Goal: Information Seeking & Learning: Learn about a topic

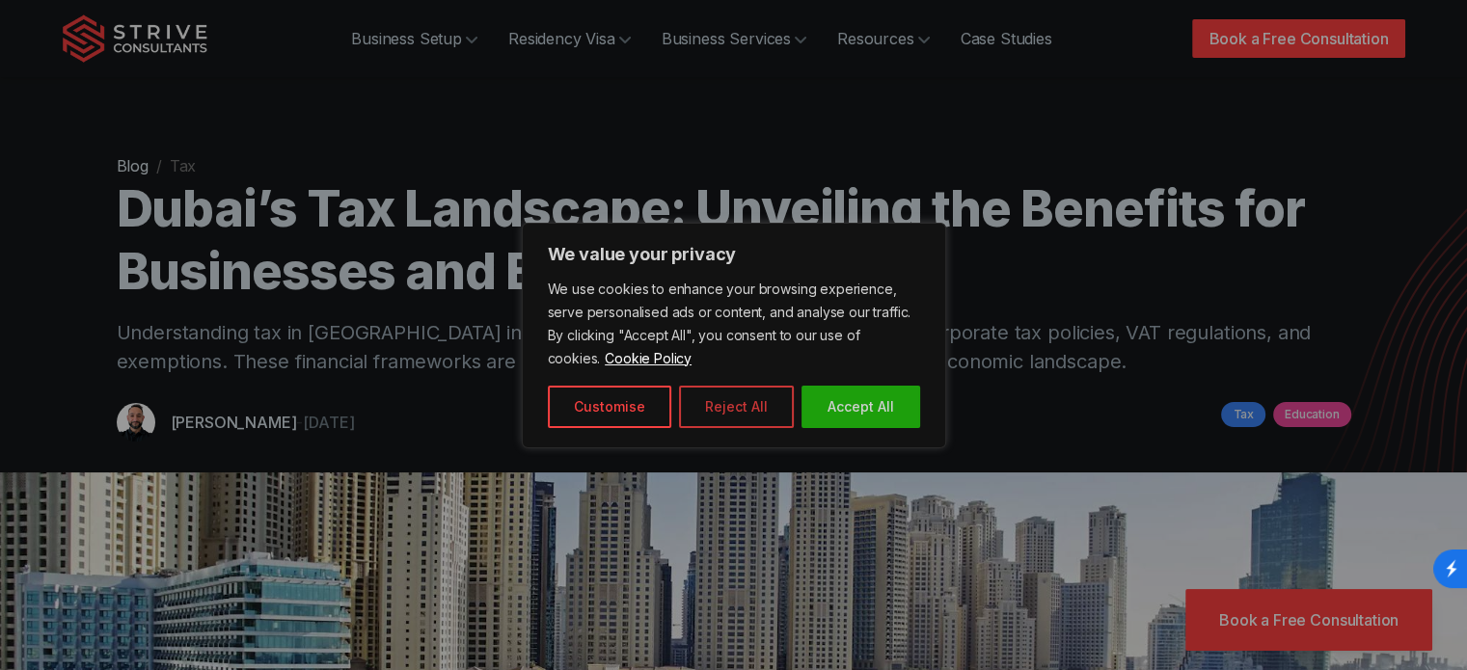
click at [752, 401] on button "Reject All" at bounding box center [736, 407] width 115 height 42
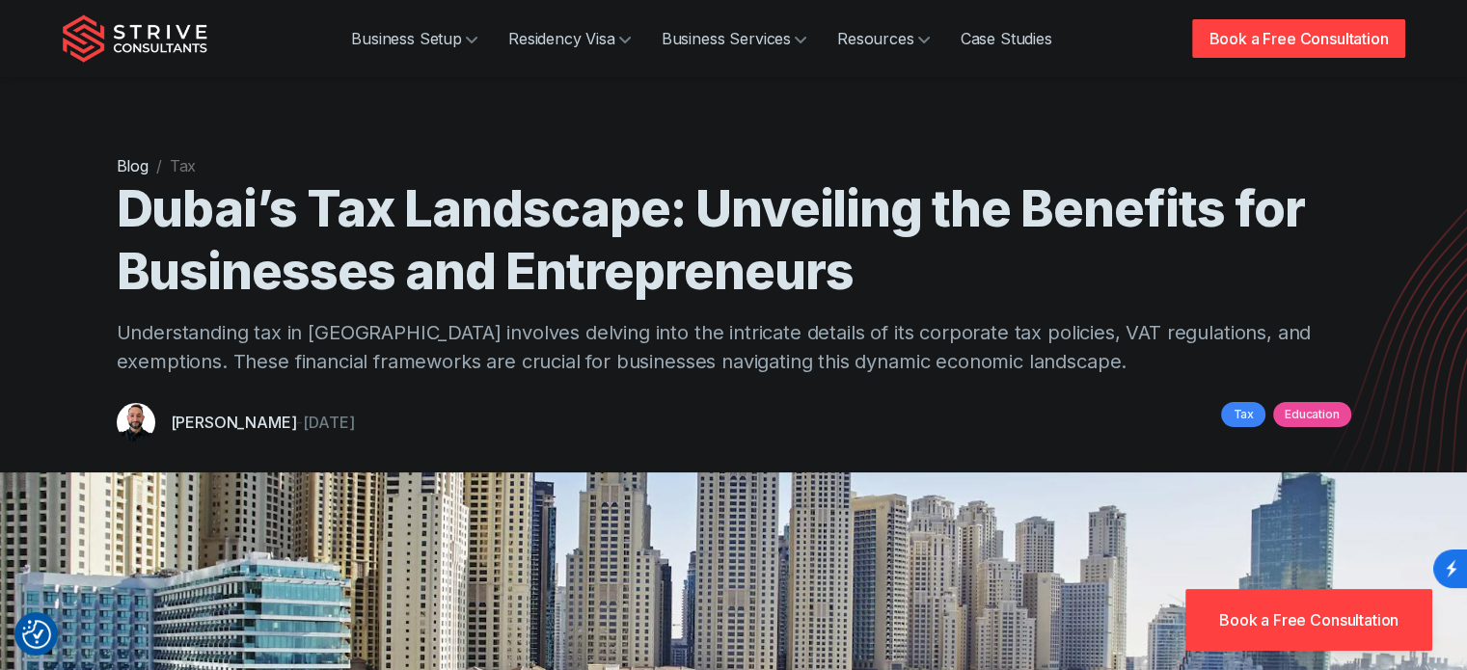
click at [139, 168] on link "Blog" at bounding box center [133, 165] width 32 height 19
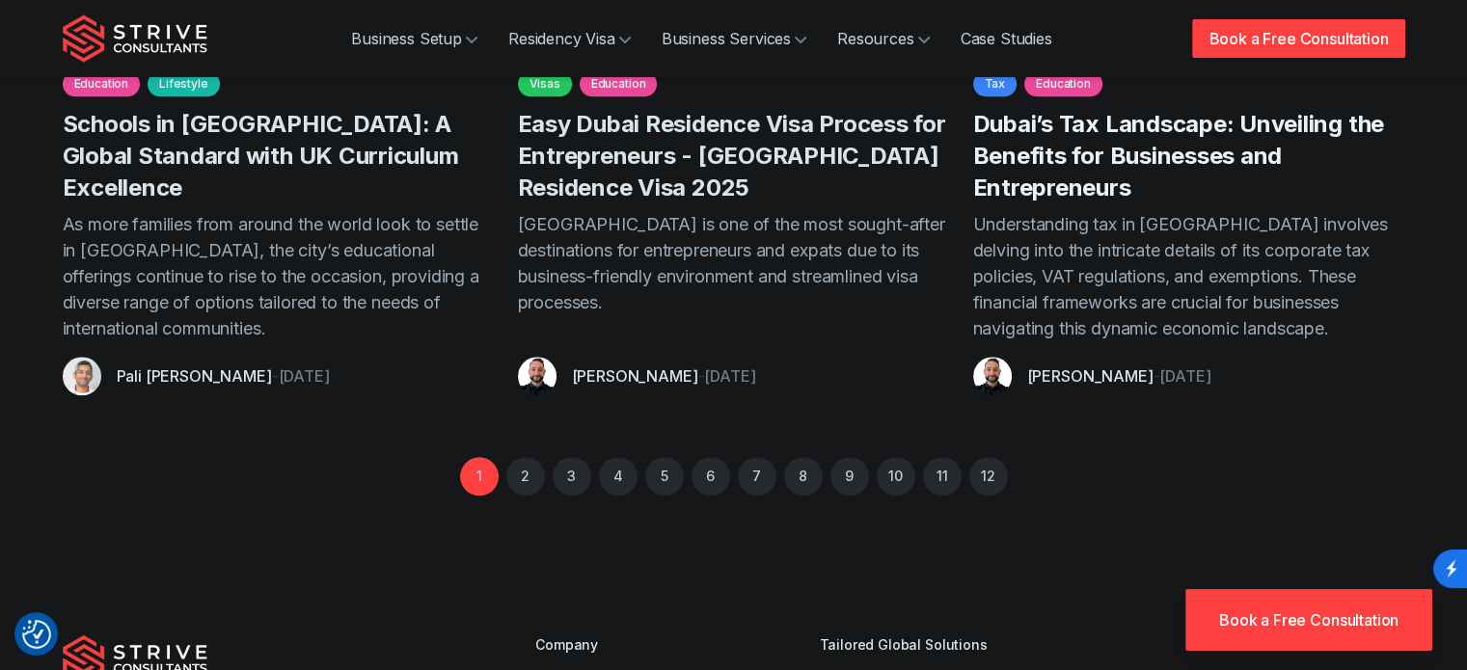
scroll to position [1640, 0]
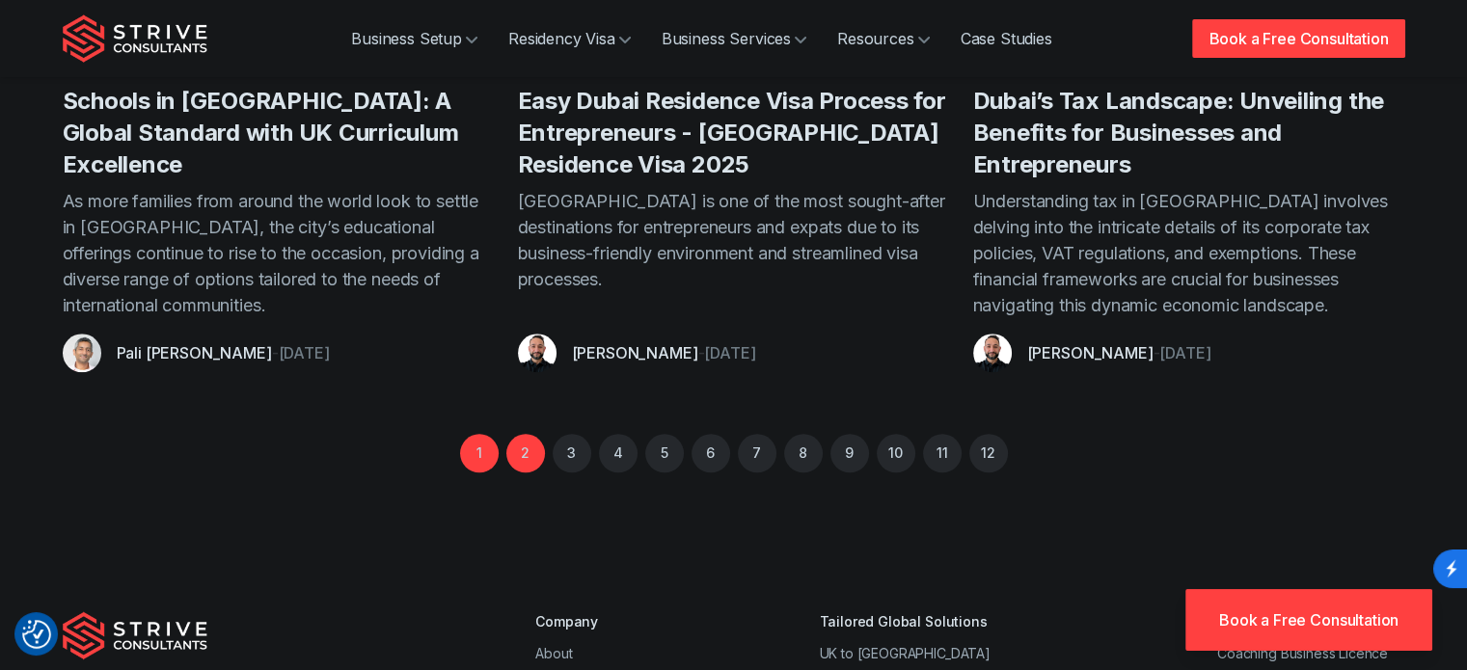
click at [521, 434] on link "2" at bounding box center [525, 453] width 39 height 39
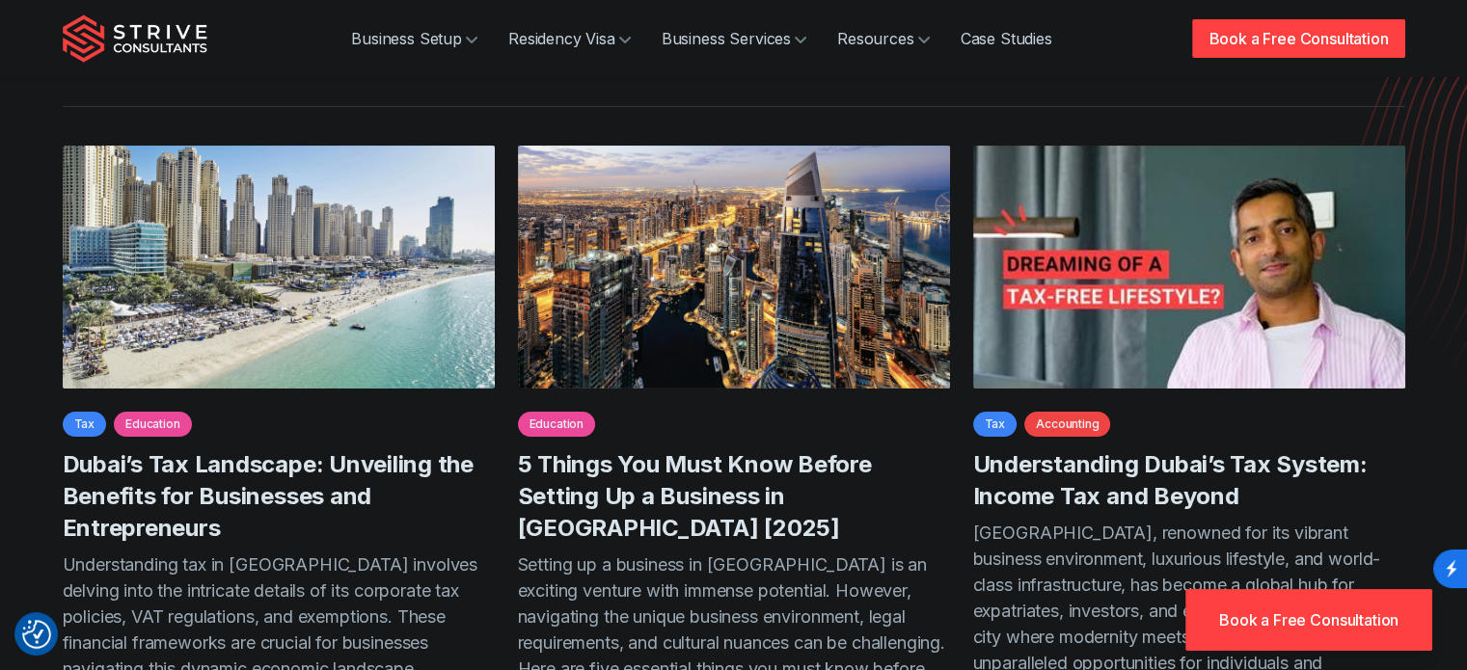
scroll to position [289, 0]
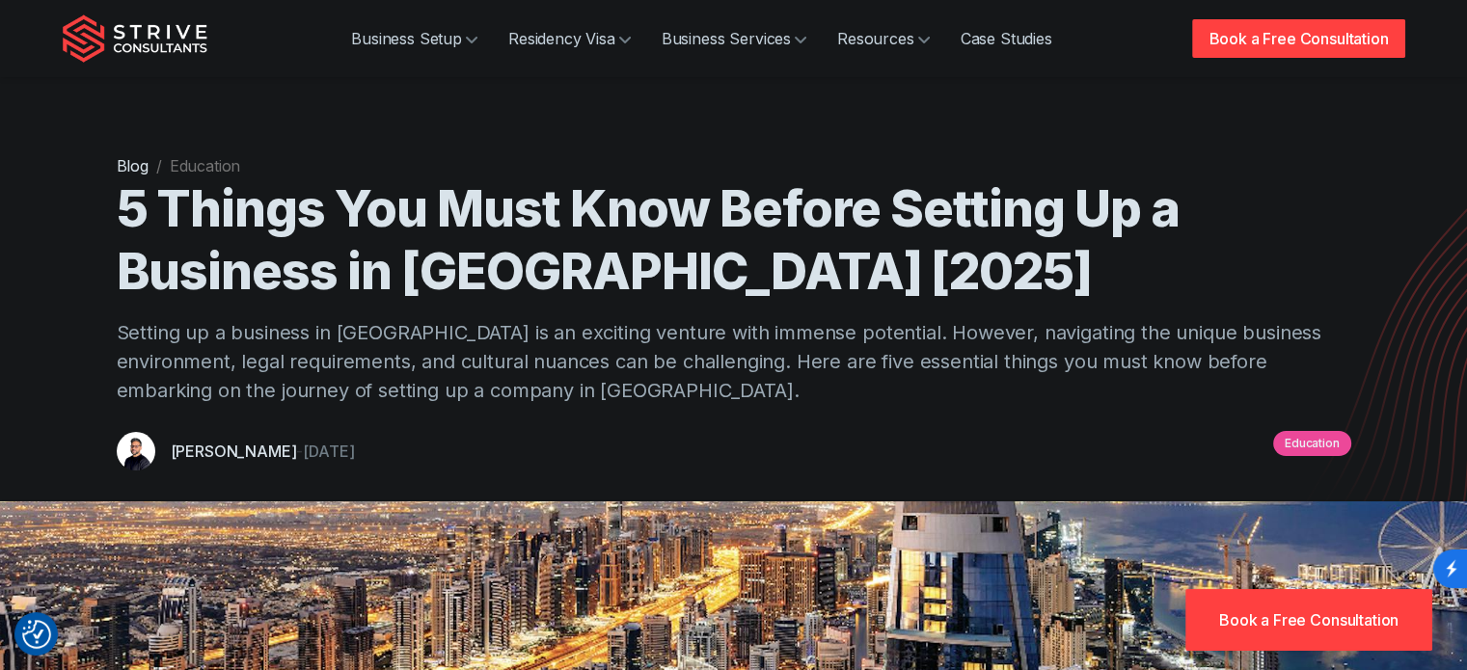
click at [336, 211] on h1 "5 Things You Must Know Before Setting Up a Business in [GEOGRAPHIC_DATA] [2025]" at bounding box center [734, 239] width 1235 height 125
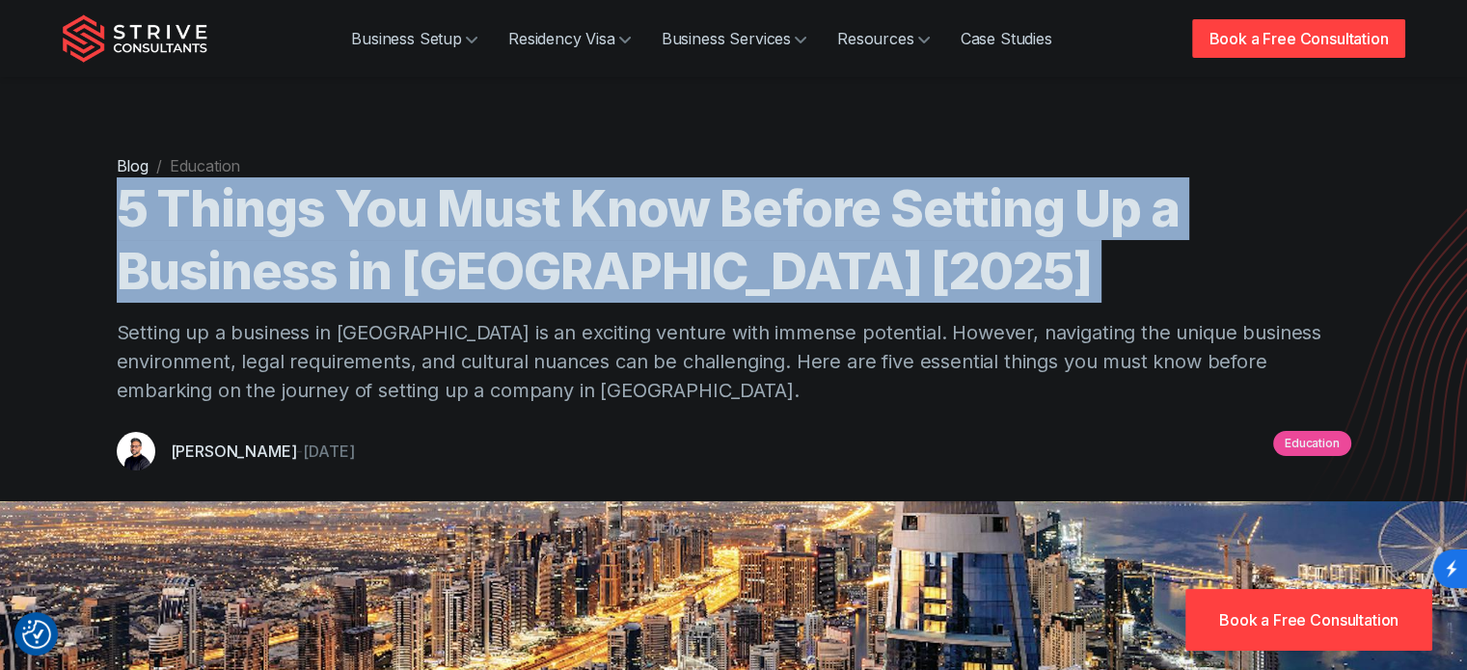
click at [336, 211] on h1 "5 Things You Must Know Before Setting Up a Business in [GEOGRAPHIC_DATA] [2025]" at bounding box center [734, 239] width 1235 height 125
copy h1 "5 Things You Must Know Before Setting Up a Business in [GEOGRAPHIC_DATA] [2025]"
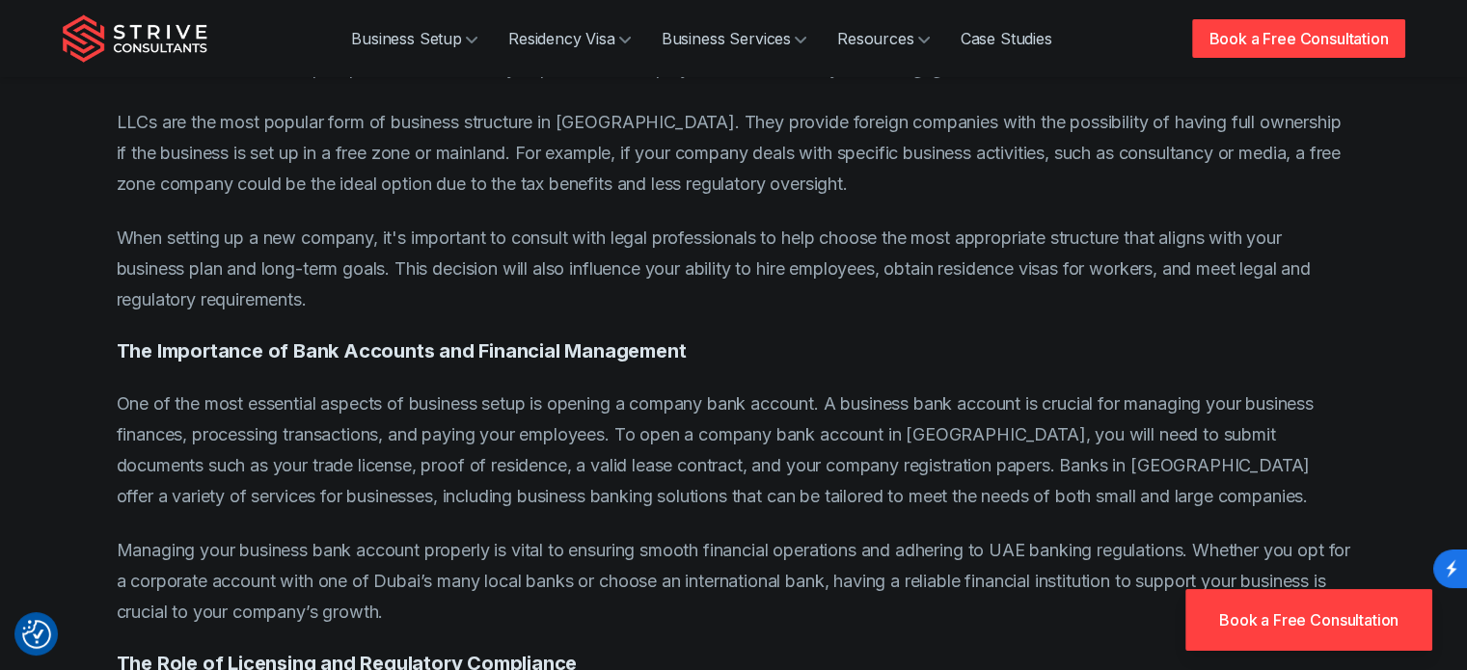
scroll to position [9454, 0]
